Goal: Task Accomplishment & Management: Manage account settings

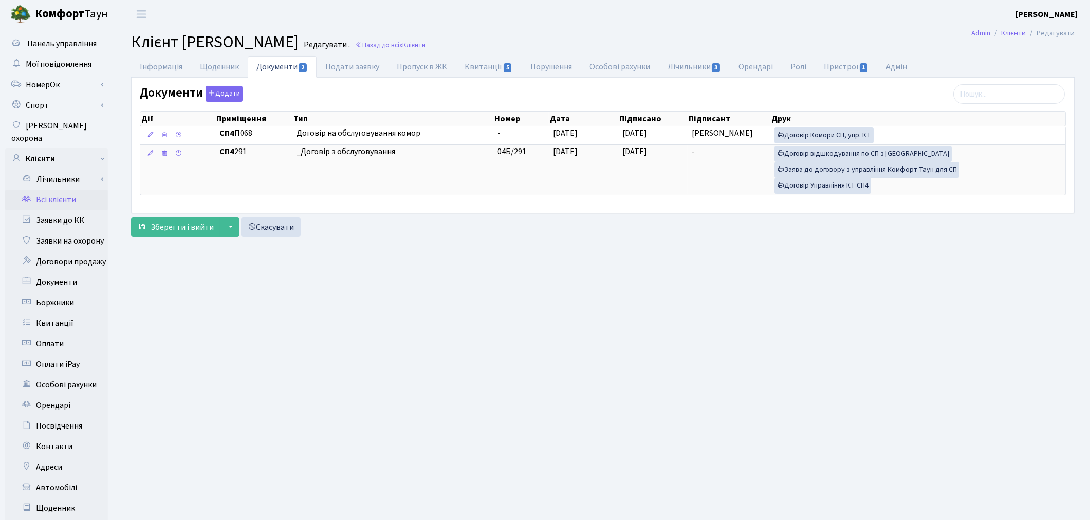
click at [50, 190] on link "Всі клієнти" at bounding box center [56, 200] width 103 height 21
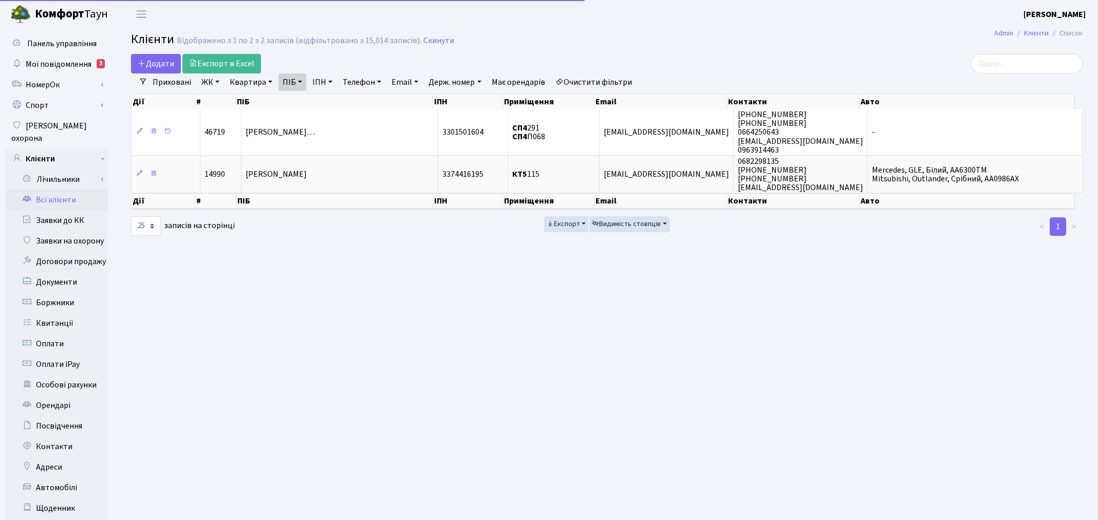
select select "25"
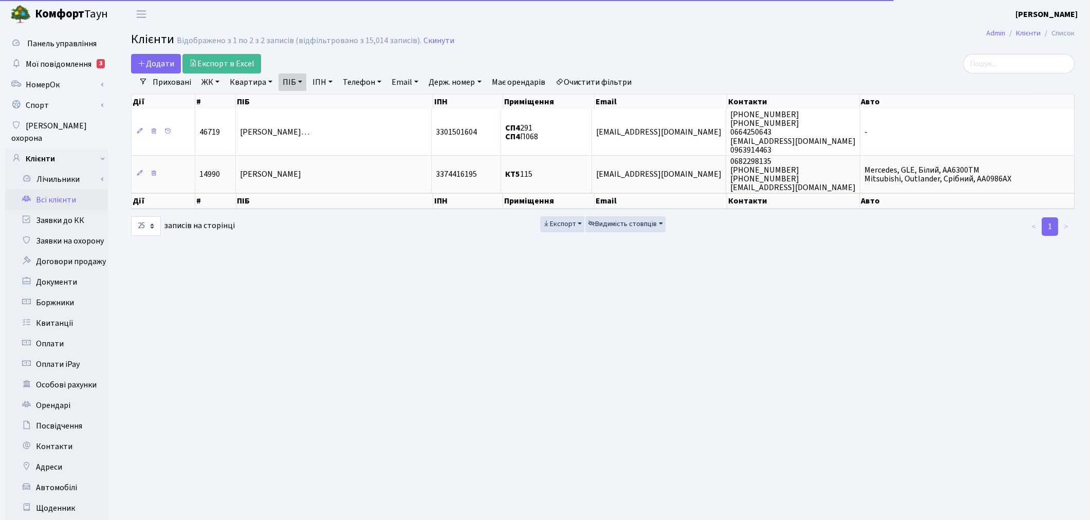
click at [597, 84] on link "Очистити фільтри" at bounding box center [593, 81] width 85 height 17
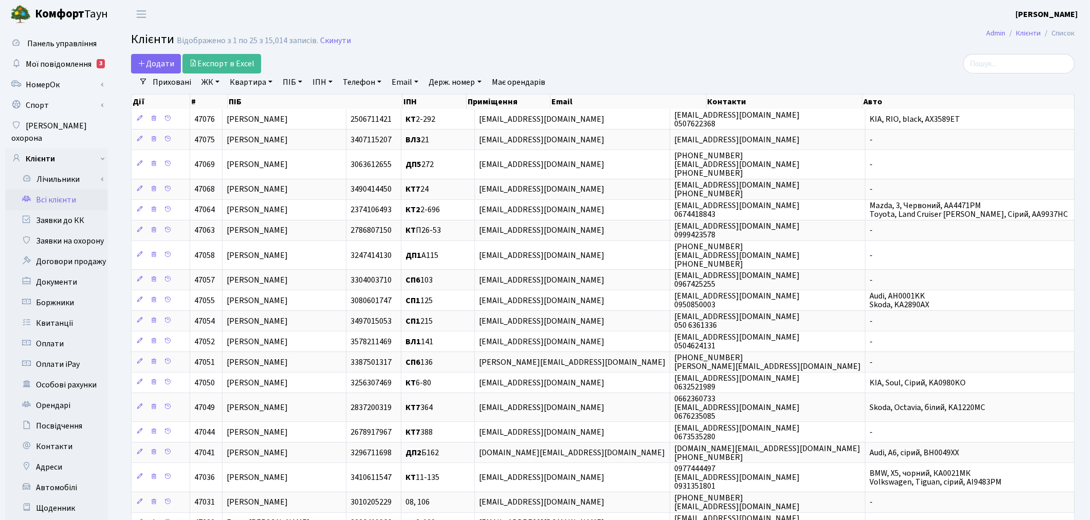
click at [255, 85] on link "Квартира" at bounding box center [251, 81] width 51 height 17
click at [284, 81] on link "ПІБ" at bounding box center [293, 81] width 28 height 17
type input "v"
type input "менд"
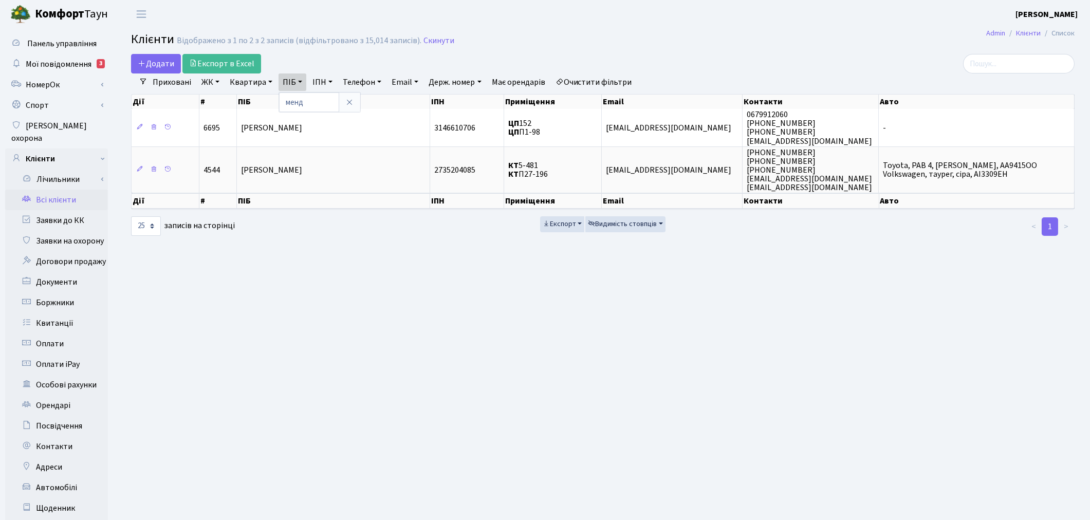
click at [626, 81] on link "Очистити фільтри" at bounding box center [593, 81] width 85 height 17
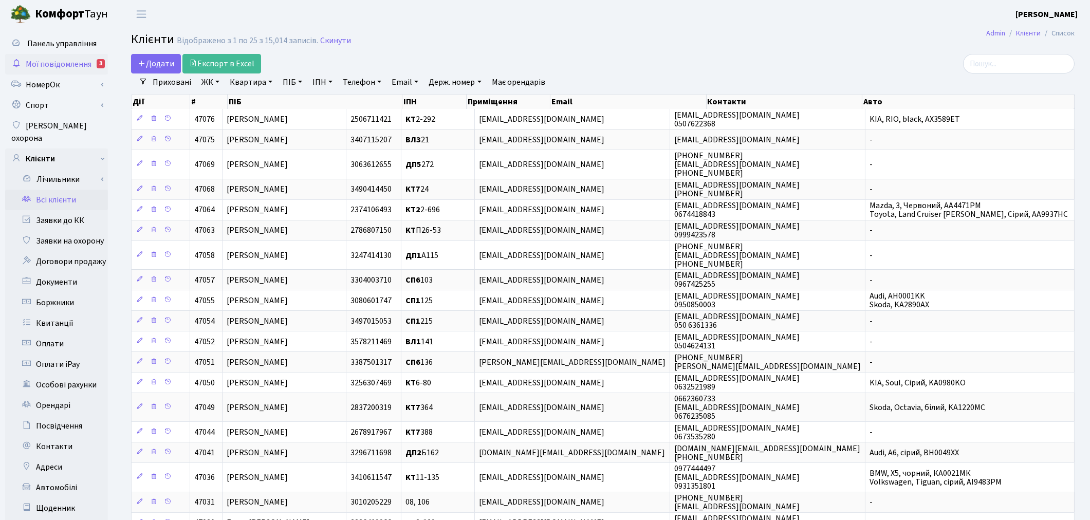
click at [79, 67] on span "Мої повідомлення" at bounding box center [59, 64] width 66 height 11
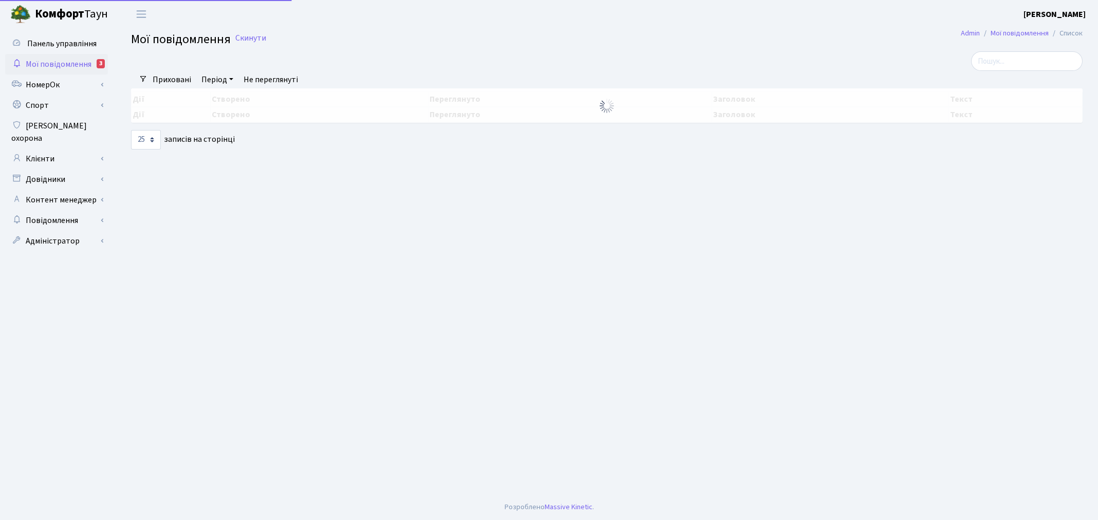
select select "25"
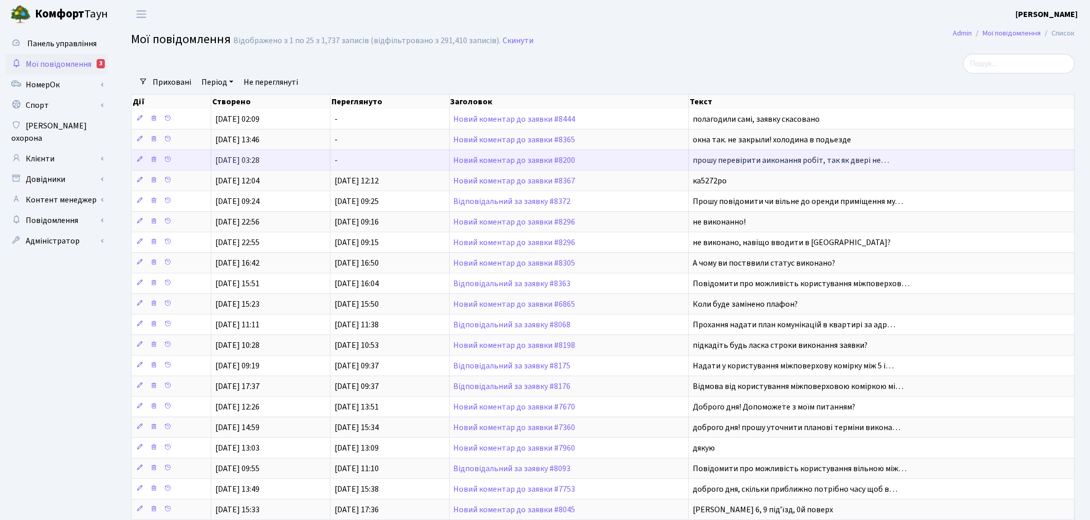
click at [539, 166] on td "Новий коментар до заявки #8200" at bounding box center [569, 160] width 239 height 21
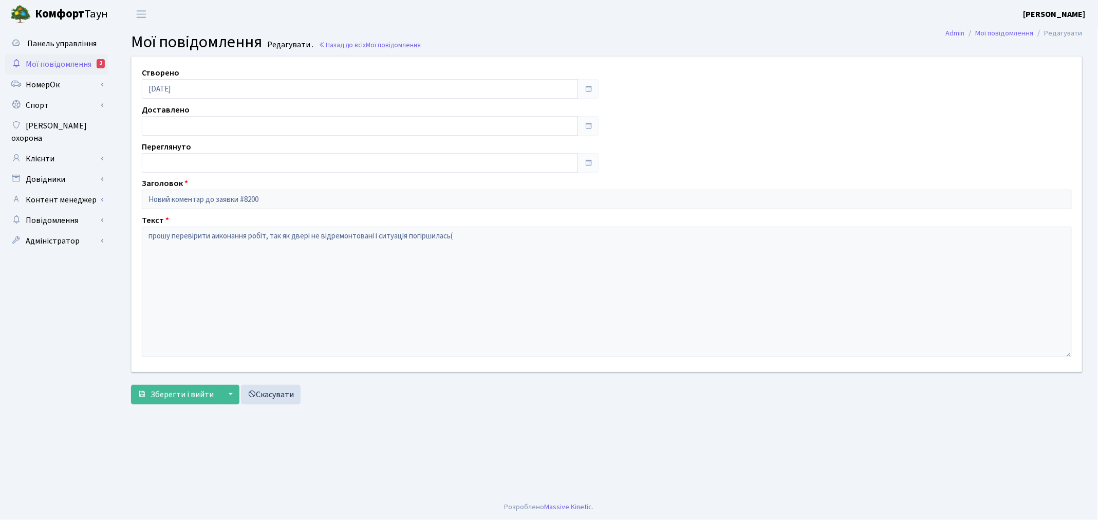
click at [53, 67] on span "Мої повідомлення" at bounding box center [59, 64] width 66 height 11
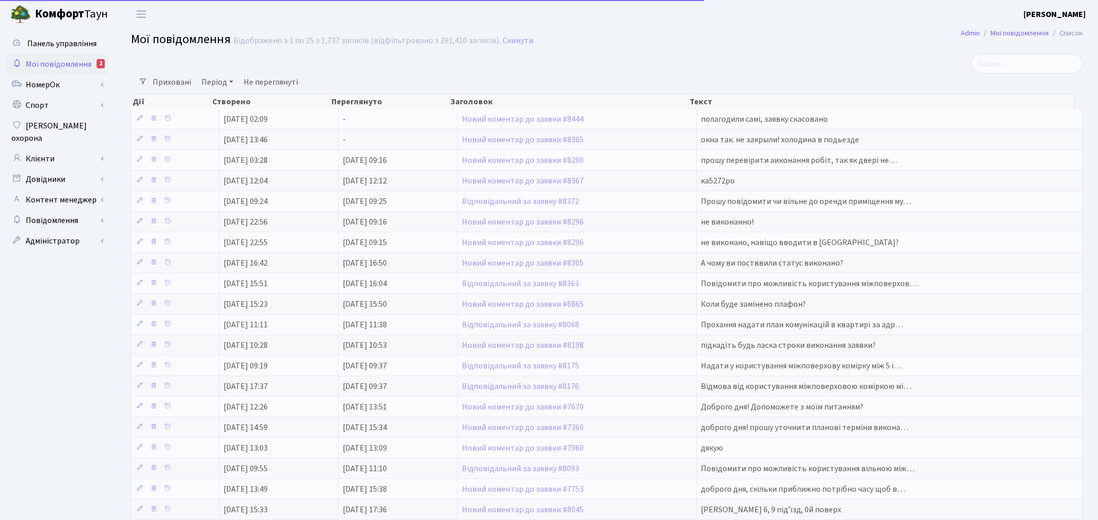
select select "25"
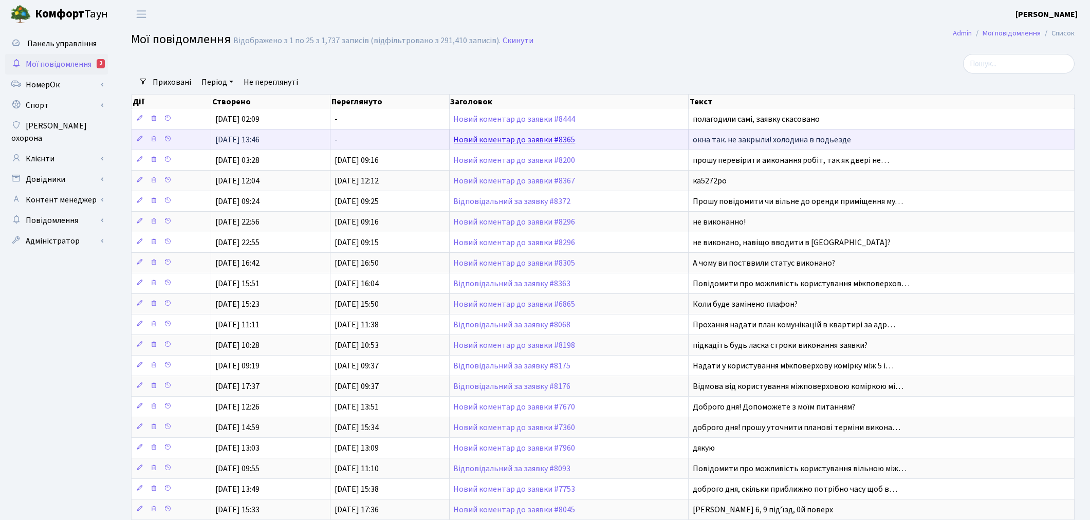
click at [486, 137] on link "Новий коментар до заявки #8365" at bounding box center [515, 139] width 122 height 11
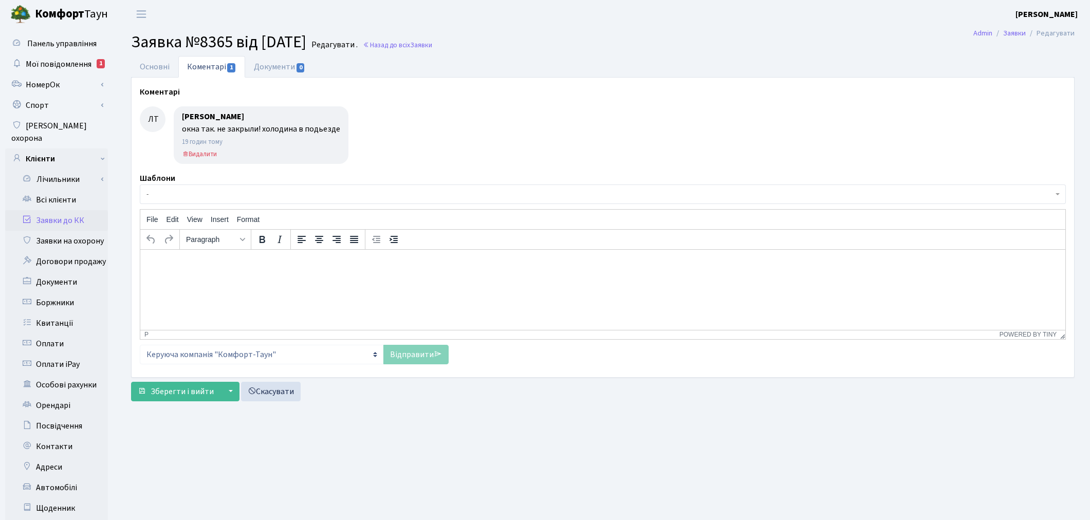
select select "16423"
click at [156, 64] on link "Основні" at bounding box center [154, 66] width 47 height 21
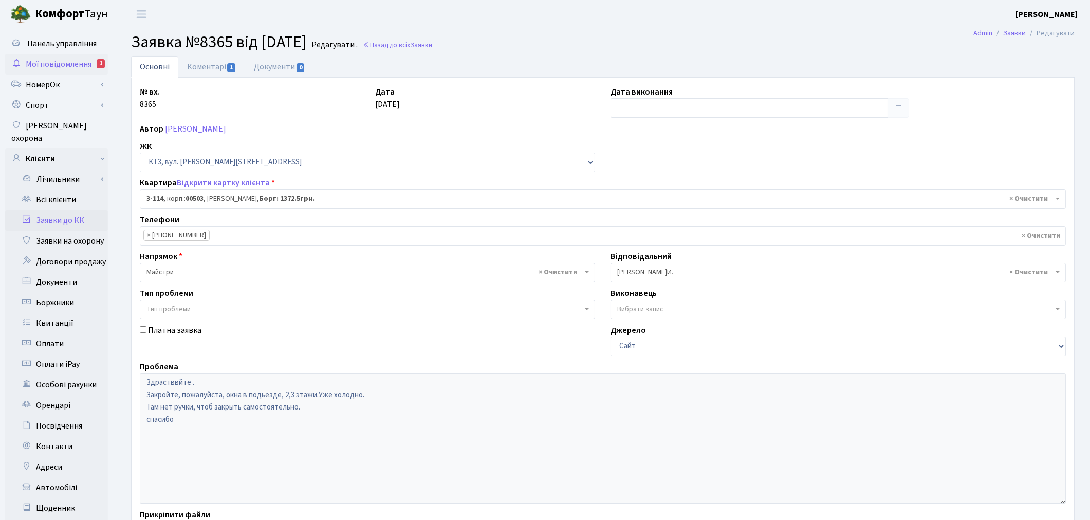
click at [67, 62] on span "Мої повідомлення" at bounding box center [59, 64] width 66 height 11
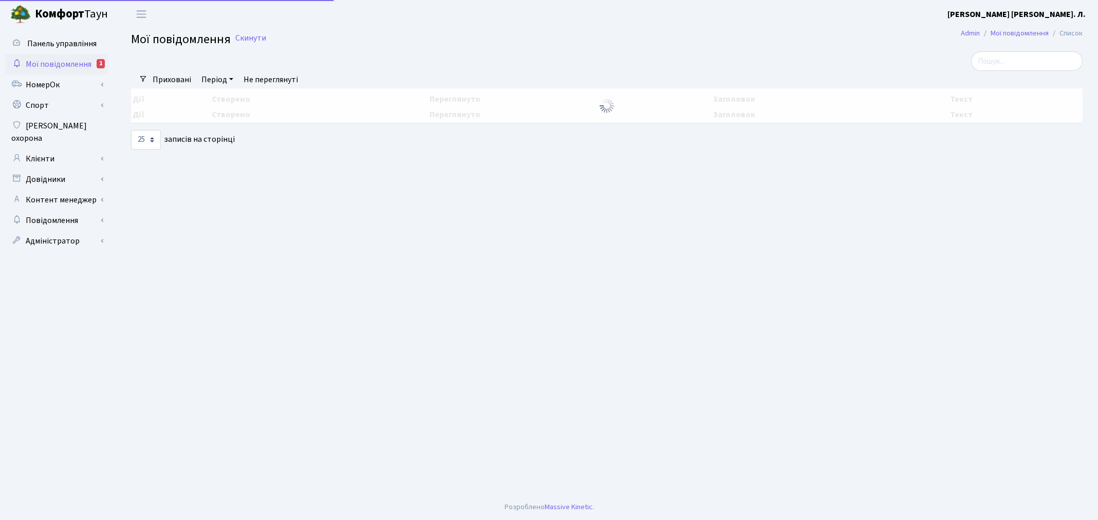
select select "25"
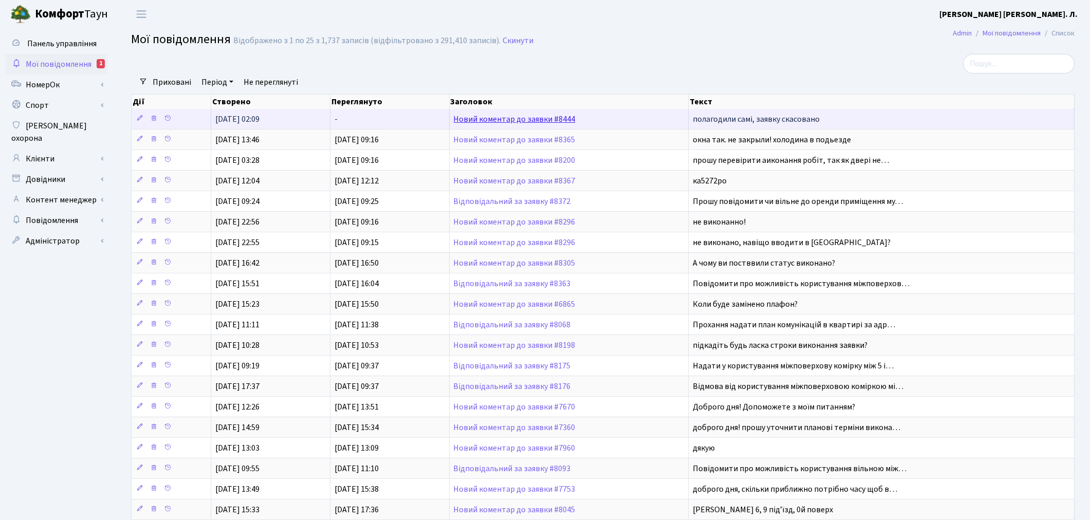
click at [495, 122] on link "Новий коментар до заявки #8444" at bounding box center [515, 119] width 122 height 11
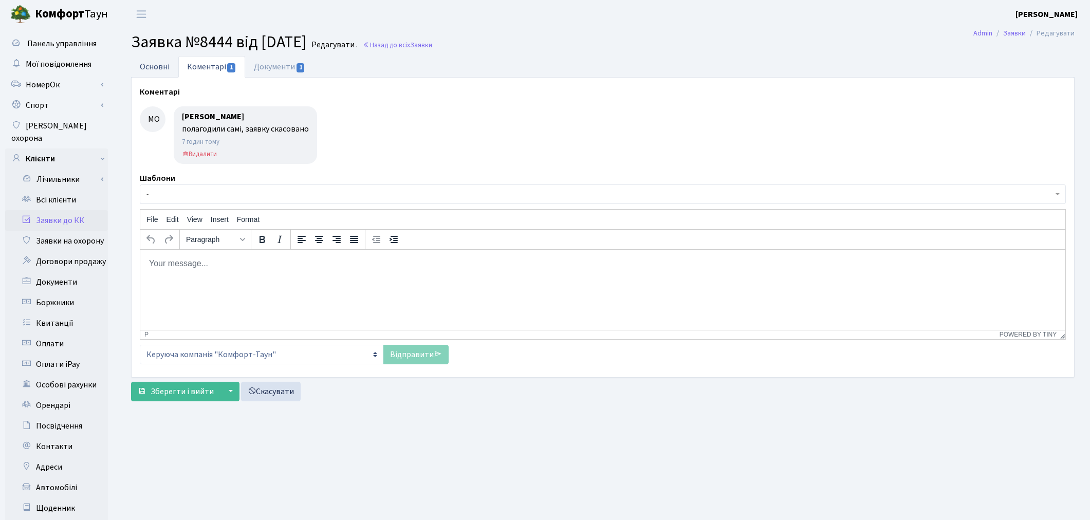
click at [152, 65] on link "Основні" at bounding box center [154, 66] width 47 height 21
